Goal: Transaction & Acquisition: Purchase product/service

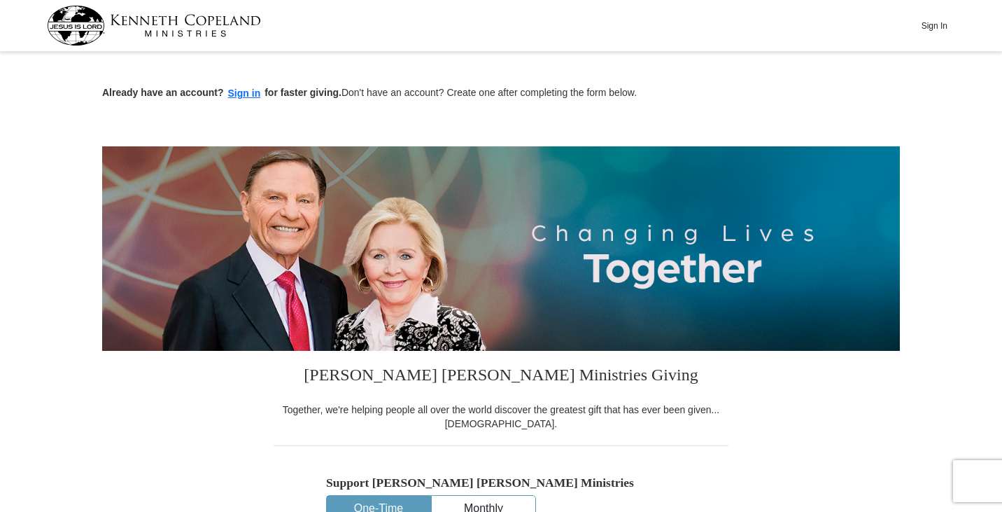
scroll to position [132, 0]
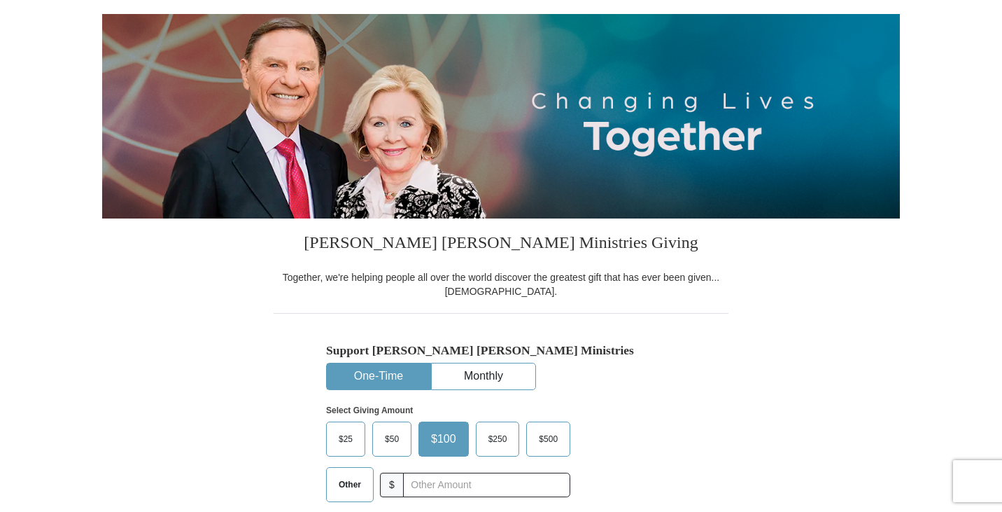
drag, startPoint x: 0, startPoint y: 0, endPoint x: 1001, endPoint y: 138, distance: 1010.1
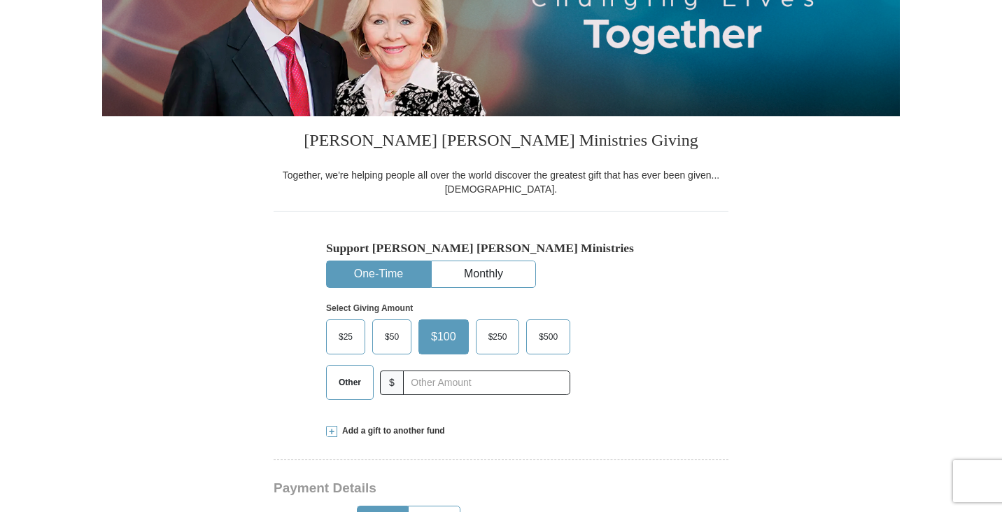
scroll to position [352, 0]
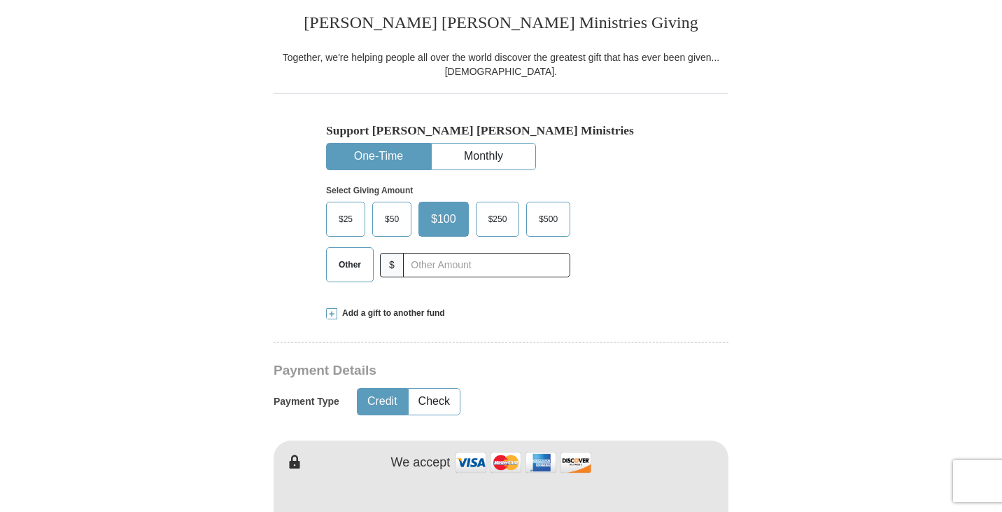
click at [331, 314] on span at bounding box center [331, 313] width 11 height 11
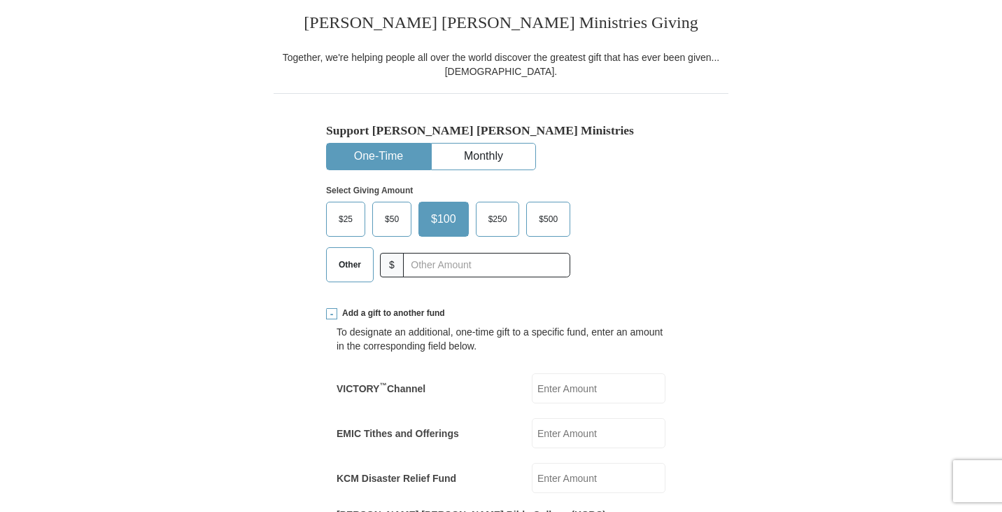
click at [601, 389] on input "VICTORY ™ Channel" at bounding box center [599, 388] width 134 height 30
click at [591, 388] on input "3400." at bounding box center [599, 388] width 134 height 30
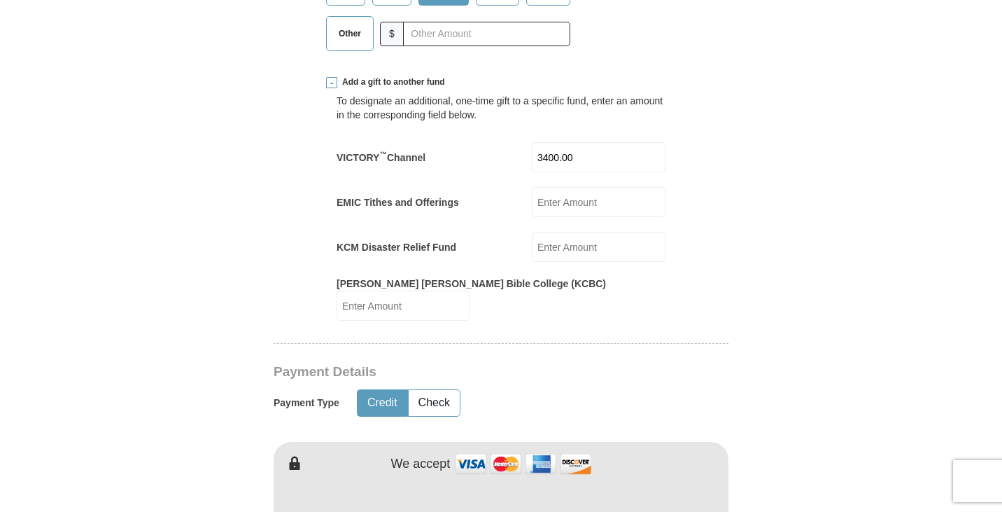
scroll to position [667, 0]
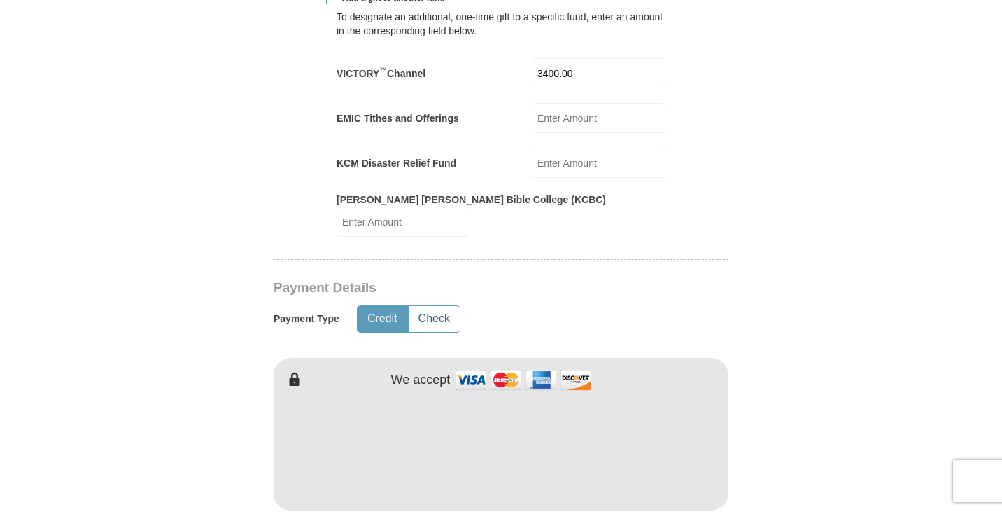
type input "3400.00"
click at [450, 306] on button "Check" at bounding box center [434, 319] width 51 height 26
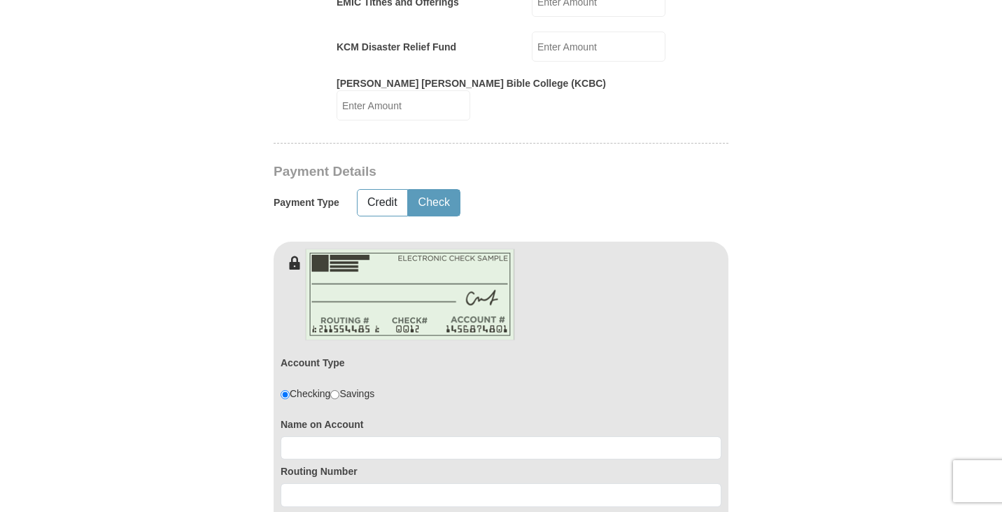
scroll to position [893, 0]
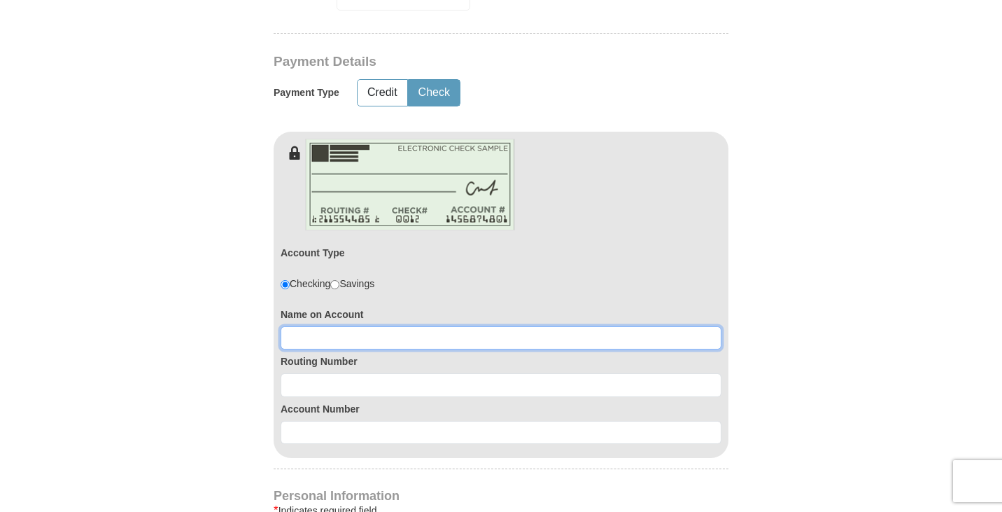
click at [330, 326] on input at bounding box center [501, 338] width 441 height 24
type input "111000614"
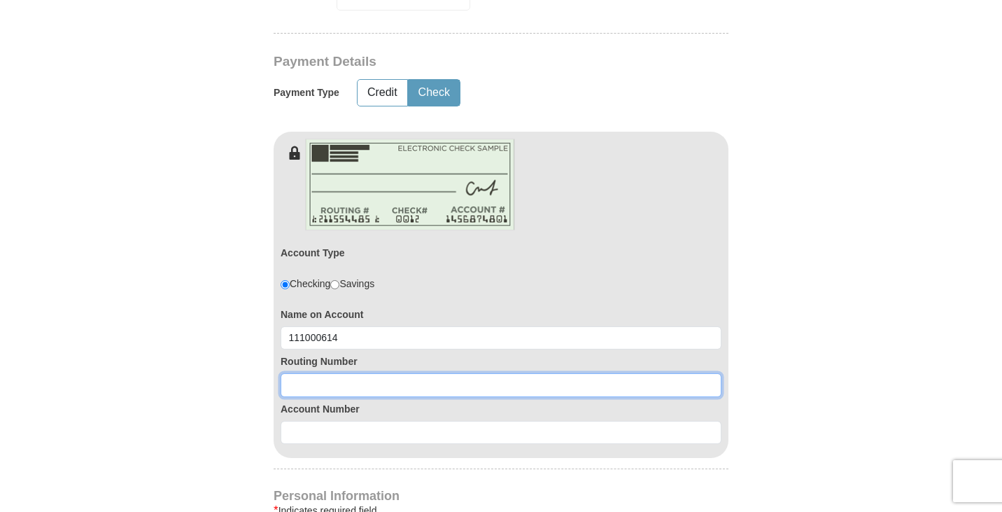
click at [311, 373] on input at bounding box center [501, 385] width 441 height 24
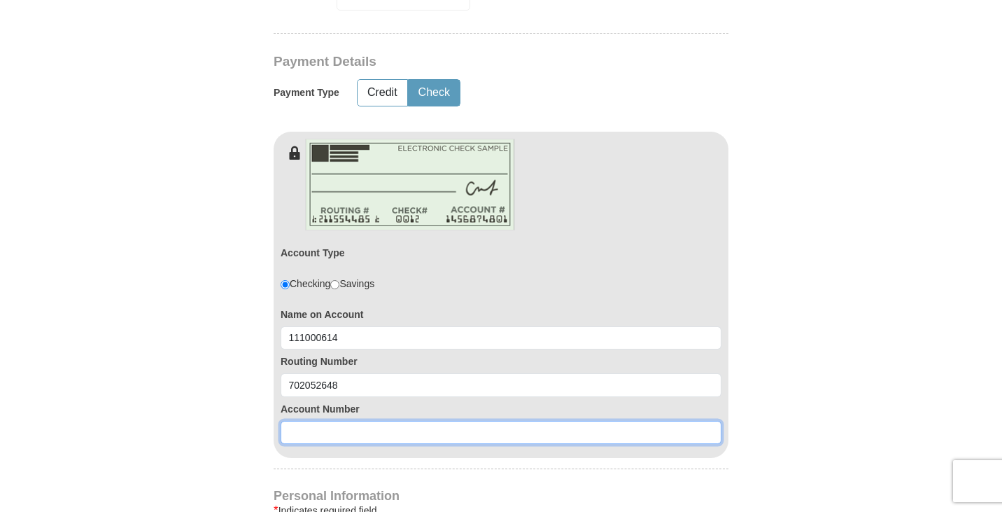
click at [334, 422] on input at bounding box center [501, 433] width 441 height 24
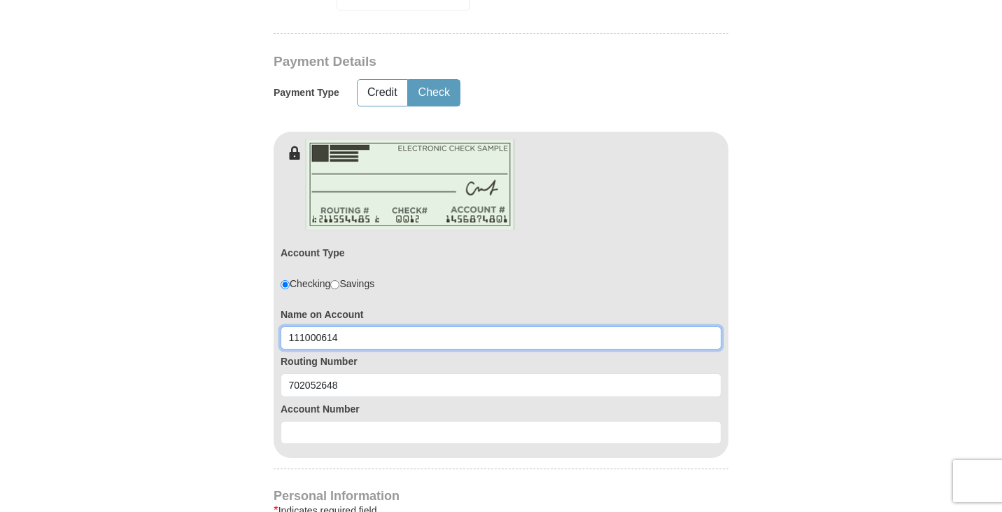
click at [389, 326] on input "111000614" at bounding box center [501, 338] width 441 height 24
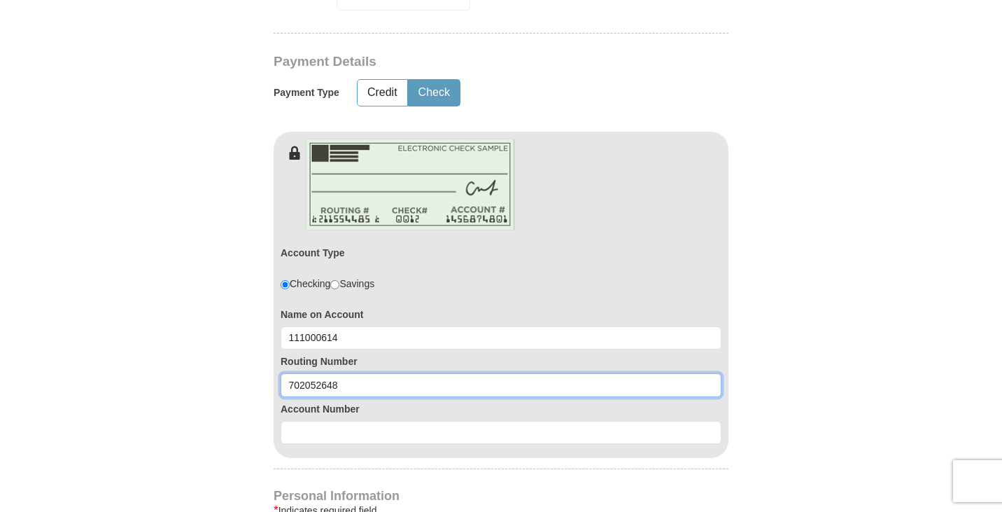
click at [363, 374] on input "702052648" at bounding box center [501, 385] width 441 height 24
type input "7"
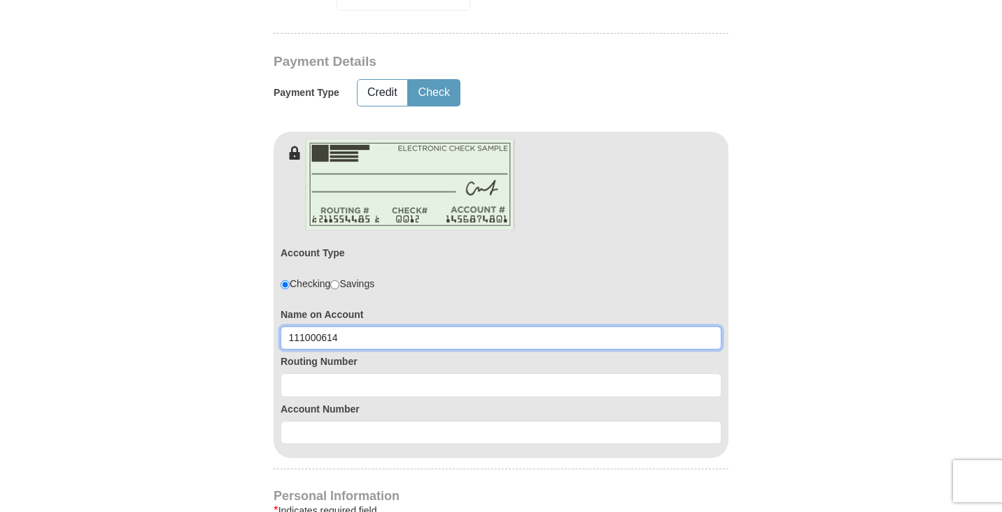
click at [375, 326] on input "111000614" at bounding box center [501, 338] width 441 height 24
type input "1"
type input "b"
type input "[PERSON_NAME] AND ASSOCIATES,LLP"
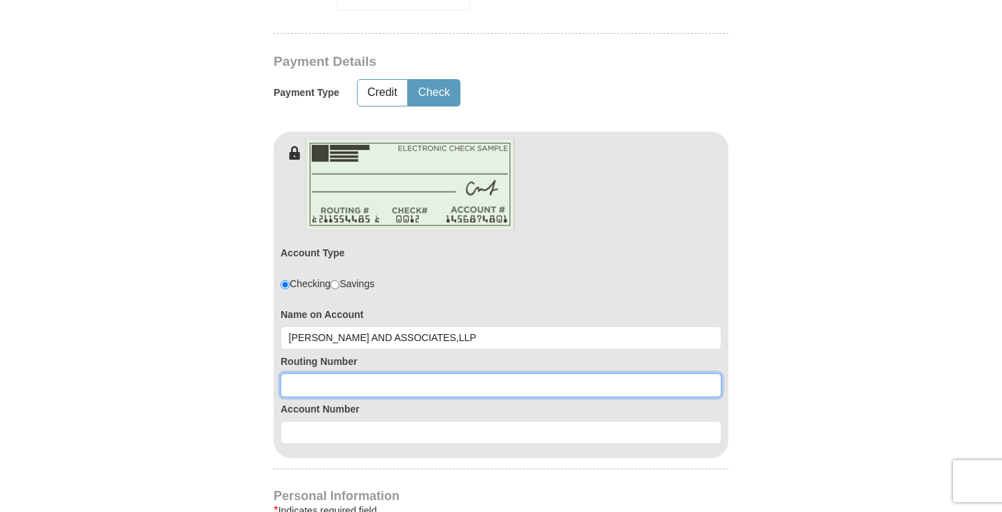
click at [338, 373] on input at bounding box center [501, 385] width 441 height 24
type input "111000614"
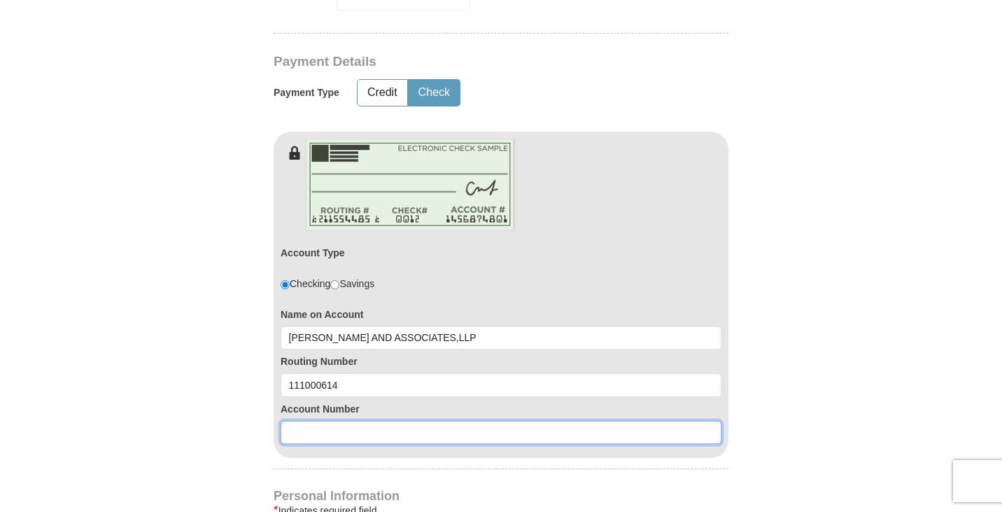
click at [332, 421] on input at bounding box center [501, 433] width 441 height 24
type input "702052648"
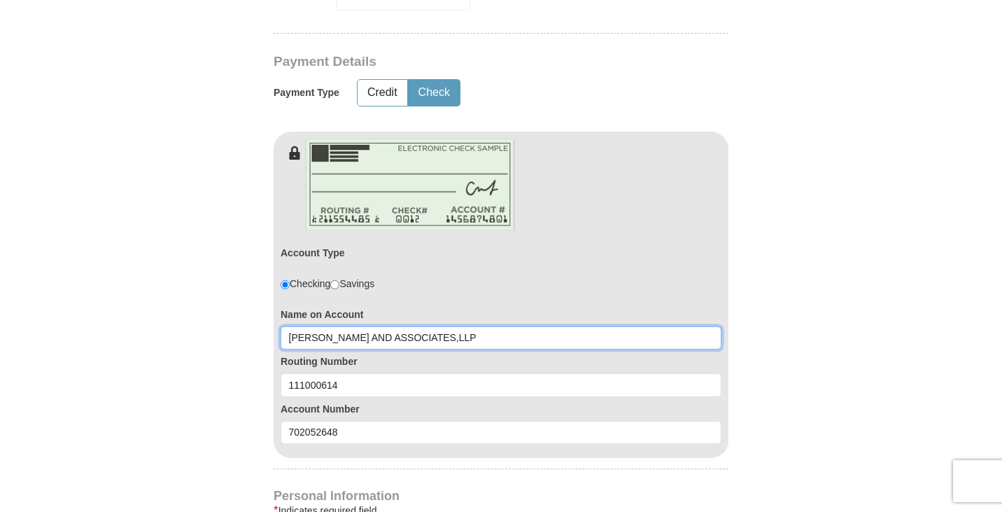
click at [383, 326] on input "[PERSON_NAME] AND ASSOCIATES,LLP" at bounding box center [501, 338] width 441 height 24
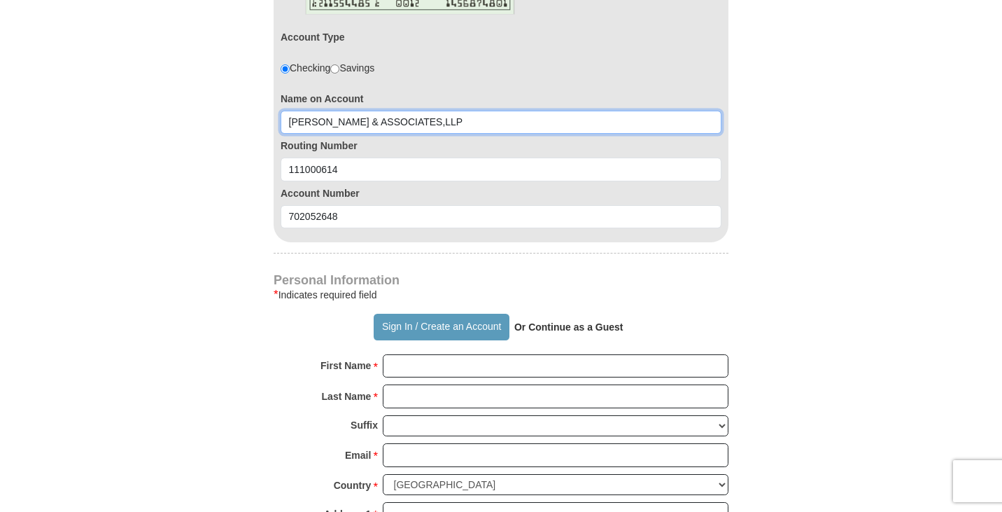
scroll to position [1193, 0]
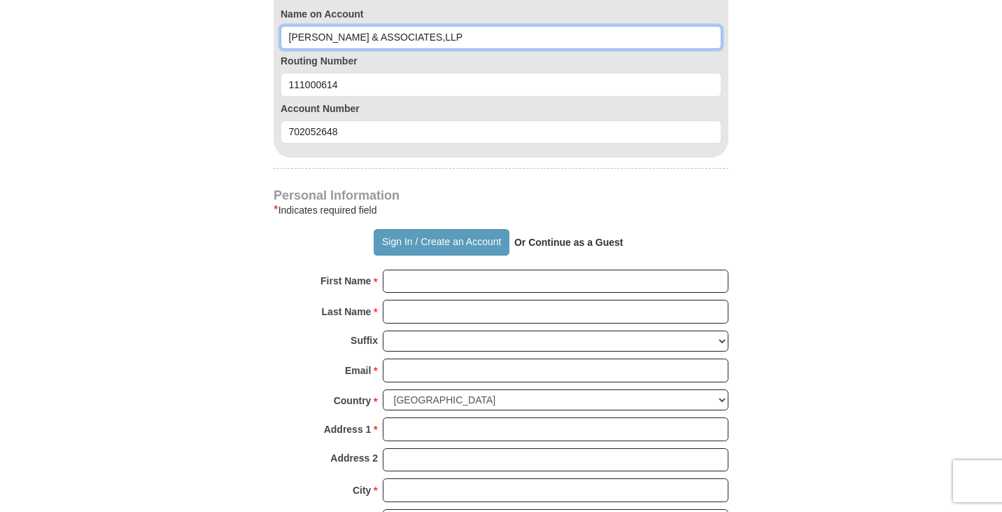
type input "[PERSON_NAME] & ASSOCIATES,LLP"
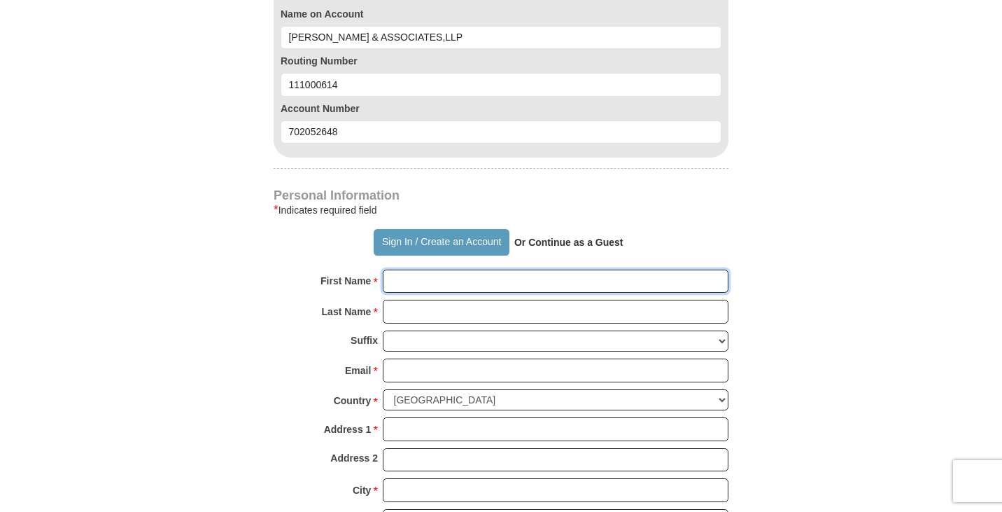
click at [437, 271] on input "First Name *" at bounding box center [556, 281] width 346 height 24
type input "[PERSON_NAME] & ASSO"
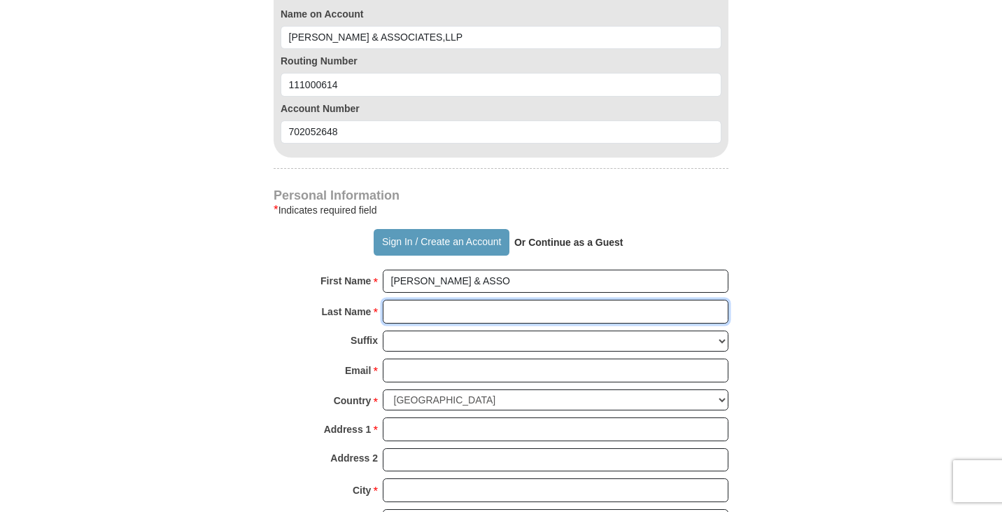
type input "[PERSON_NAME] #500025317"
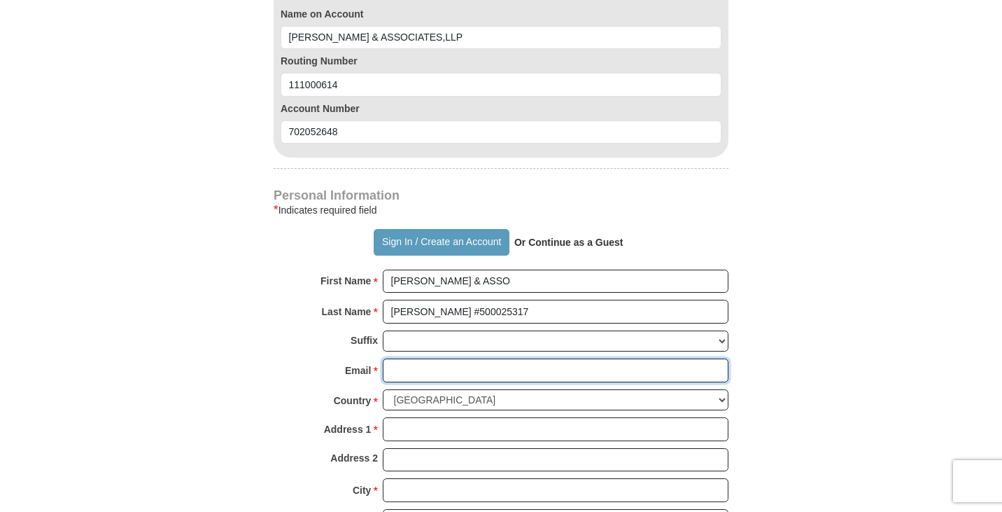
type input "[EMAIL_ADDRESS][DOMAIN_NAME]"
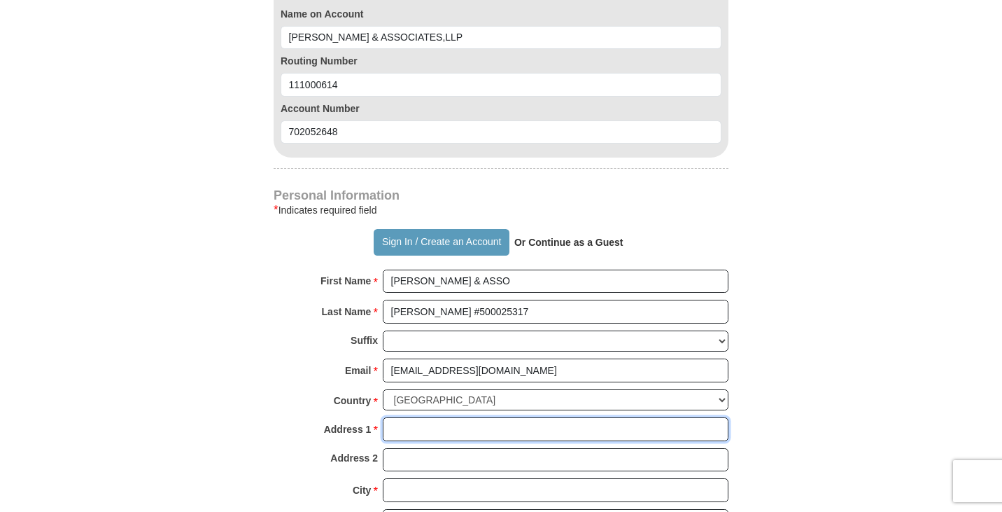
type input "[STREET_ADDRESS]"
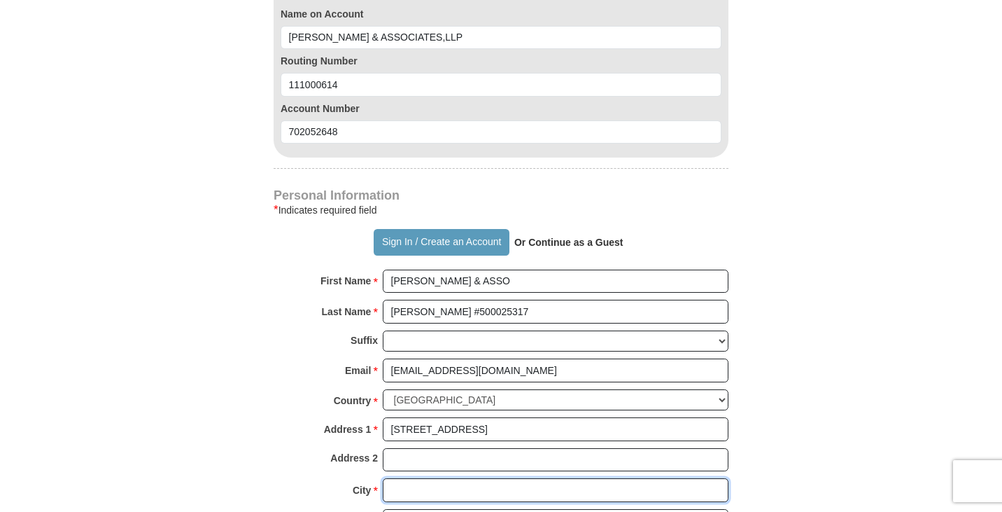
type input "[GEOGRAPHIC_DATA]"
select select "[GEOGRAPHIC_DATA]"
type input "75104"
type input "9722280290"
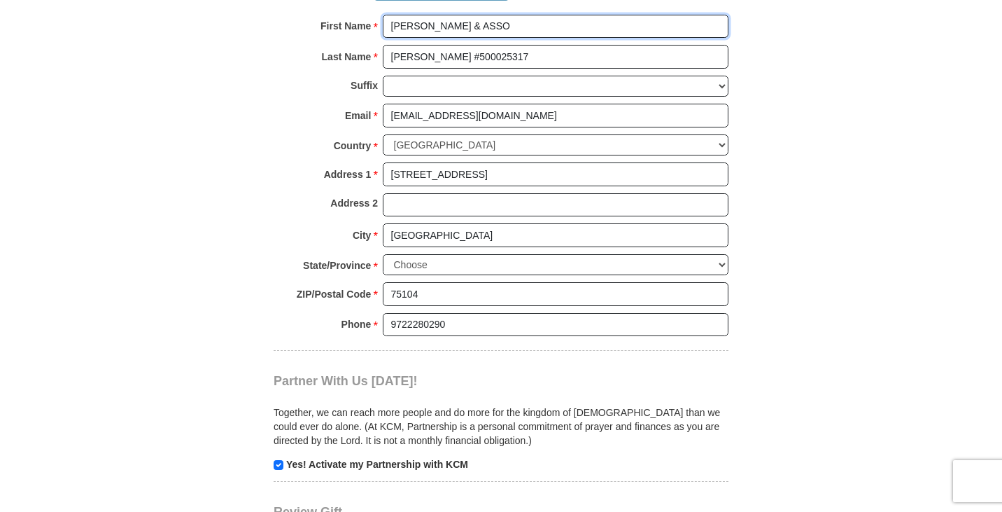
scroll to position [1498, 0]
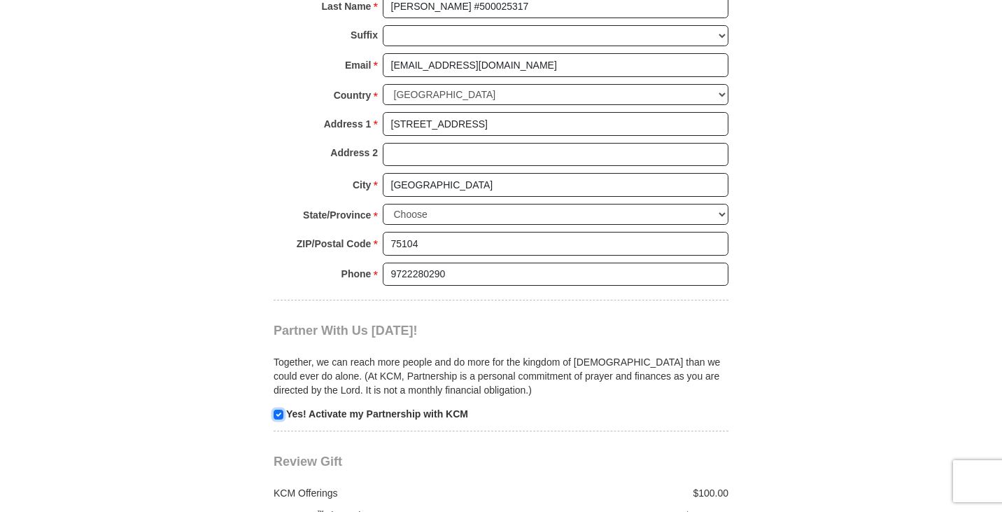
click at [279, 409] on input "checkbox" at bounding box center [279, 414] width 10 height 10
checkbox input "false"
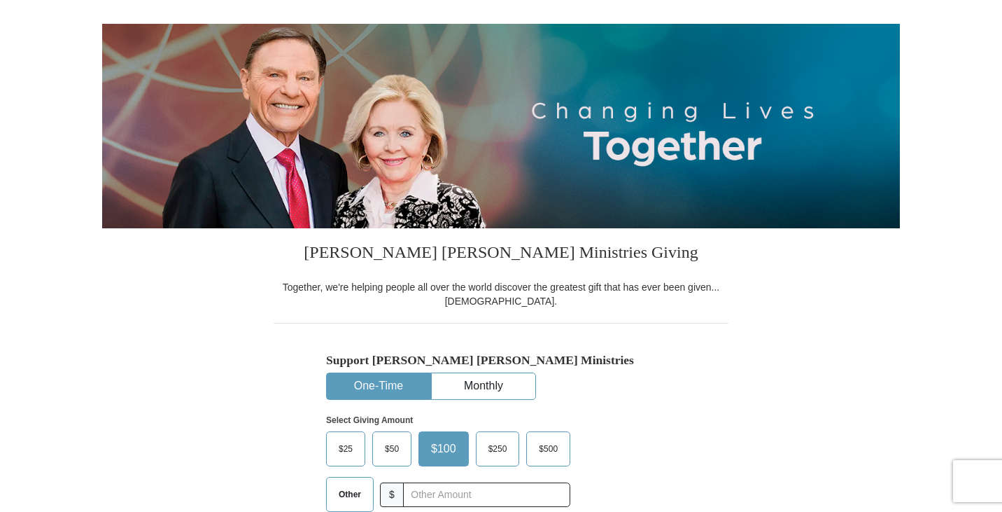
scroll to position [178, 0]
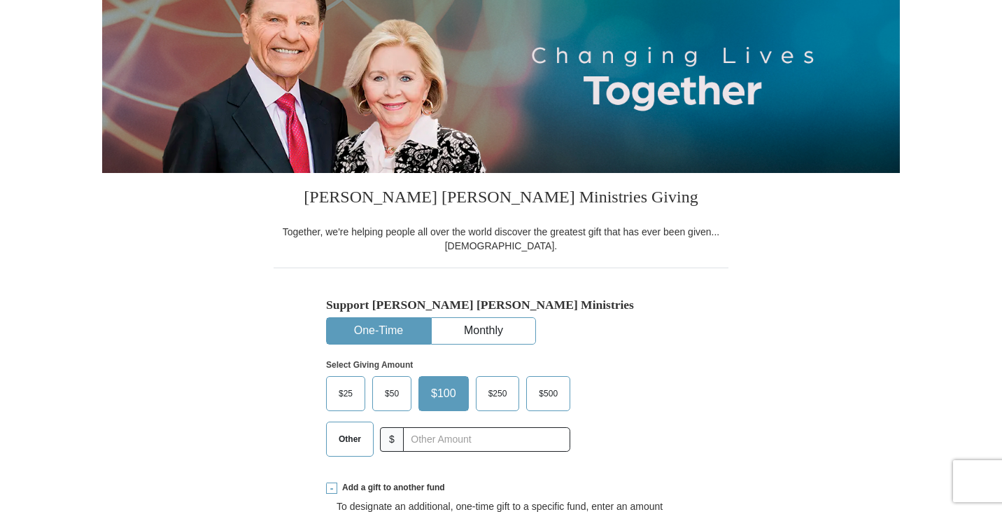
click at [359, 437] on span "Other" at bounding box center [350, 438] width 36 height 21
click at [0, 0] on input "Other" at bounding box center [0, 0] width 0 height 0
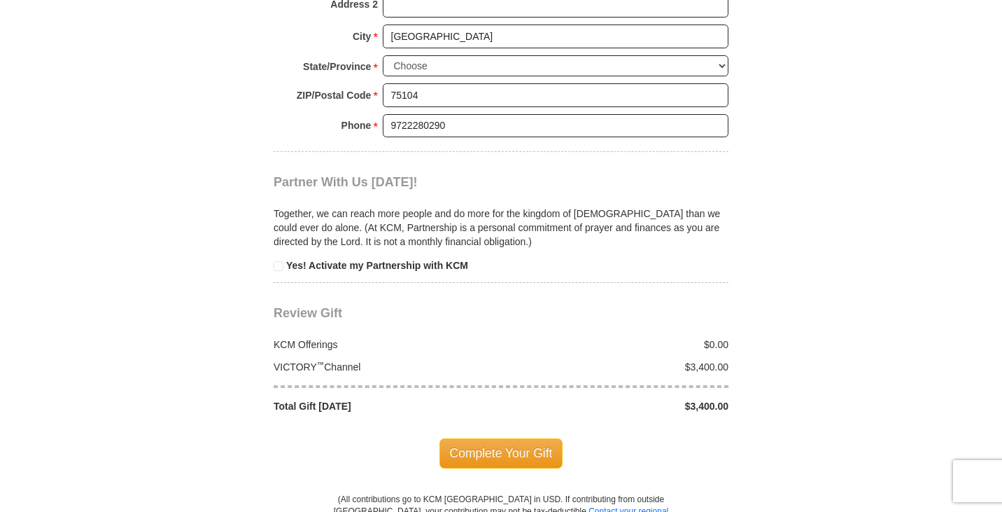
scroll to position [1693, 0]
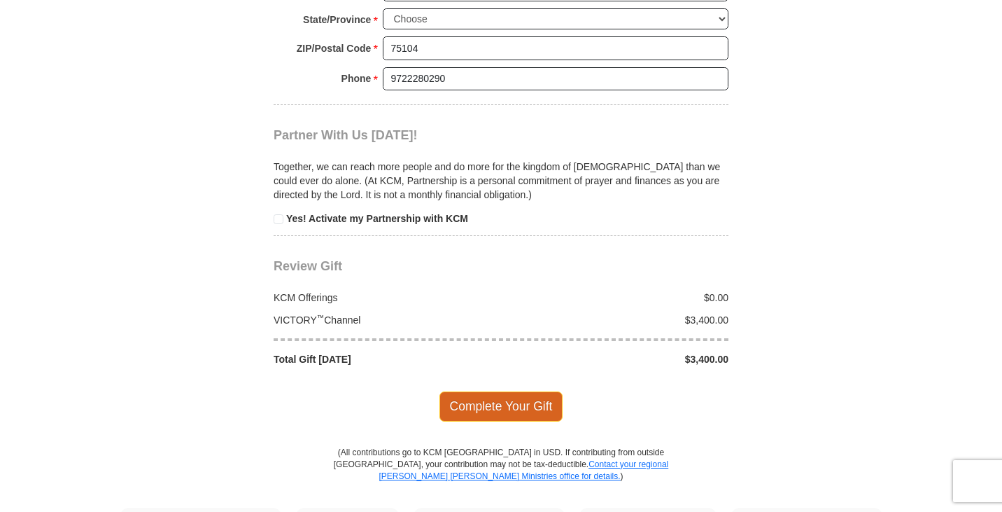
click at [508, 398] on span "Complete Your Gift" at bounding box center [501, 405] width 124 height 29
